Goal: Task Accomplishment & Management: Manage account settings

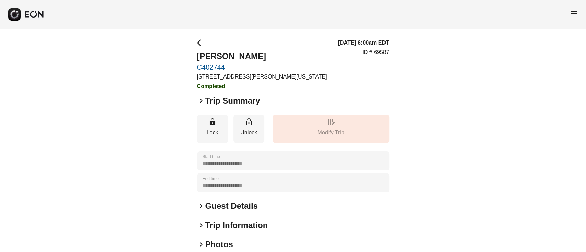
drag, startPoint x: 567, startPoint y: 19, endPoint x: 574, endPoint y: 19, distance: 6.9
click at [570, 19] on div "menu" at bounding box center [293, 14] width 586 height 29
click at [572, 14] on span "menu" at bounding box center [573, 13] width 8 height 8
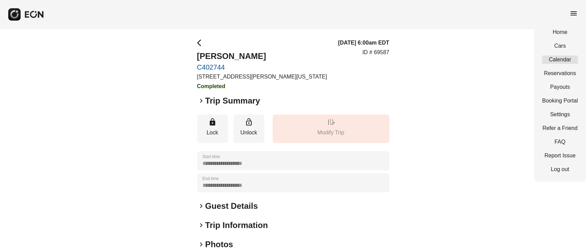
click at [563, 57] on link "Calendar" at bounding box center [560, 60] width 36 height 8
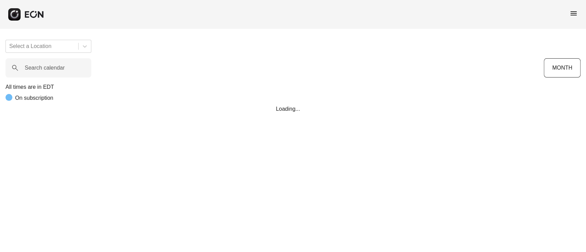
scroll to position [0, 187]
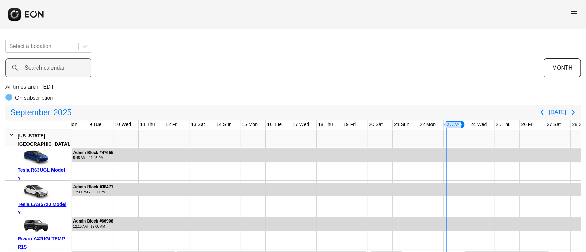
click at [44, 71] on label "Search calendar" at bounding box center [45, 68] width 40 height 8
click at [44, 71] on calendar "Search calendar" at bounding box center [48, 67] width 86 height 19
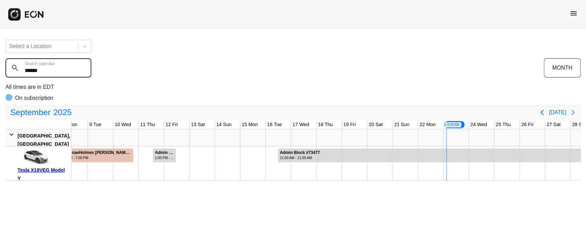
type calendar "******"
click at [569, 117] on button "Next page" at bounding box center [573, 113] width 14 height 14
